Goal: Transaction & Acquisition: Purchase product/service

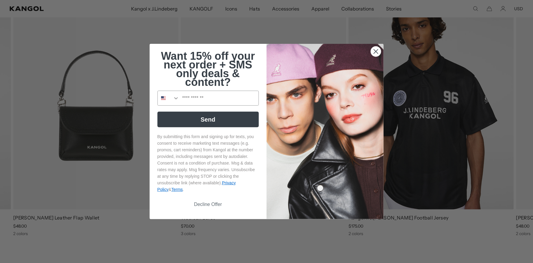
click at [373, 49] on circle "Close dialog" at bounding box center [376, 52] width 10 height 10
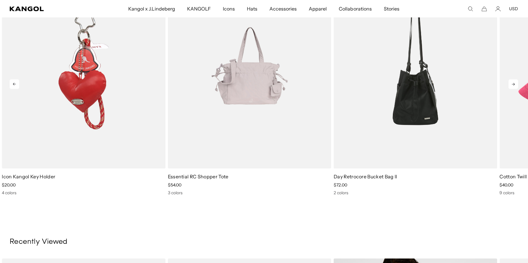
click at [508, 86] on icon at bounding box center [513, 84] width 10 height 10
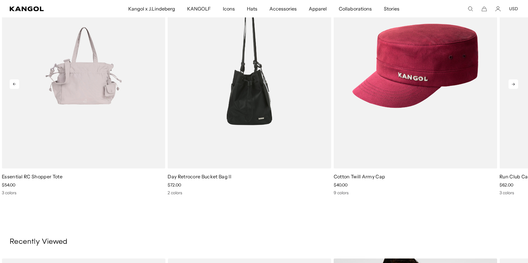
scroll to position [0, 185]
click at [508, 84] on icon at bounding box center [513, 84] width 10 height 10
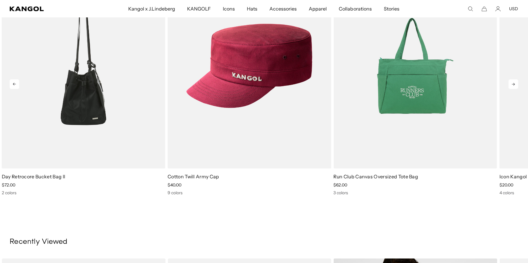
scroll to position [0, 0]
click at [508, 85] on icon at bounding box center [513, 84] width 10 height 10
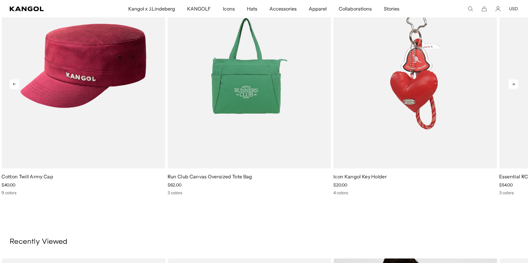
scroll to position [0, 185]
click at [508, 86] on icon at bounding box center [513, 84] width 10 height 10
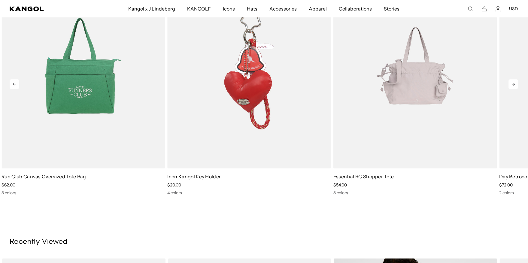
click at [508, 87] on icon at bounding box center [513, 84] width 10 height 10
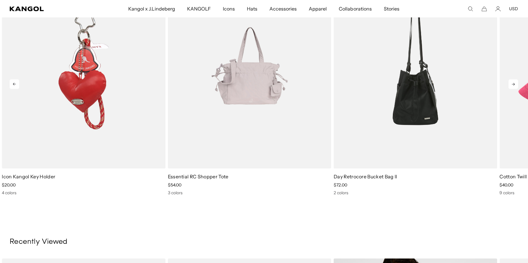
scroll to position [0, 0]
click at [508, 86] on icon at bounding box center [513, 84] width 10 height 10
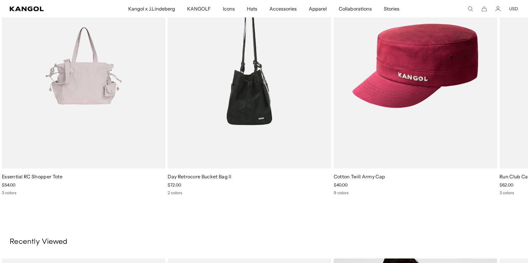
scroll to position [0, 185]
